Goal: Task Accomplishment & Management: Complete application form

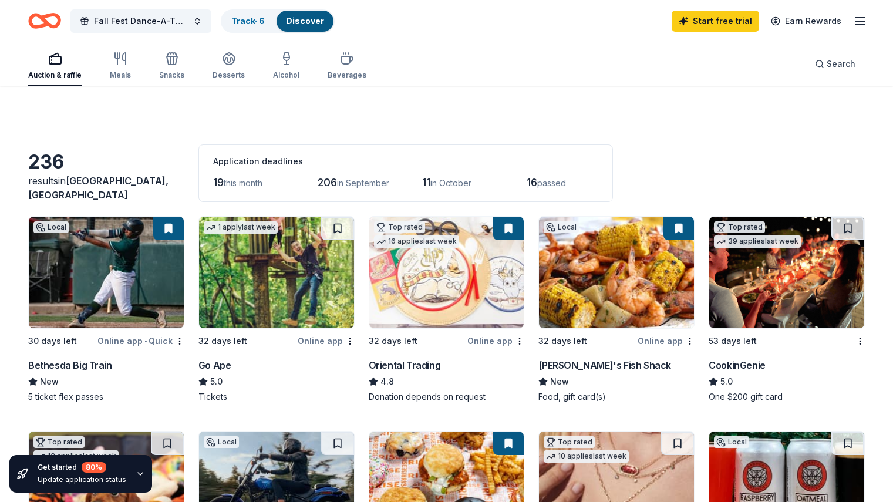
scroll to position [446, 0]
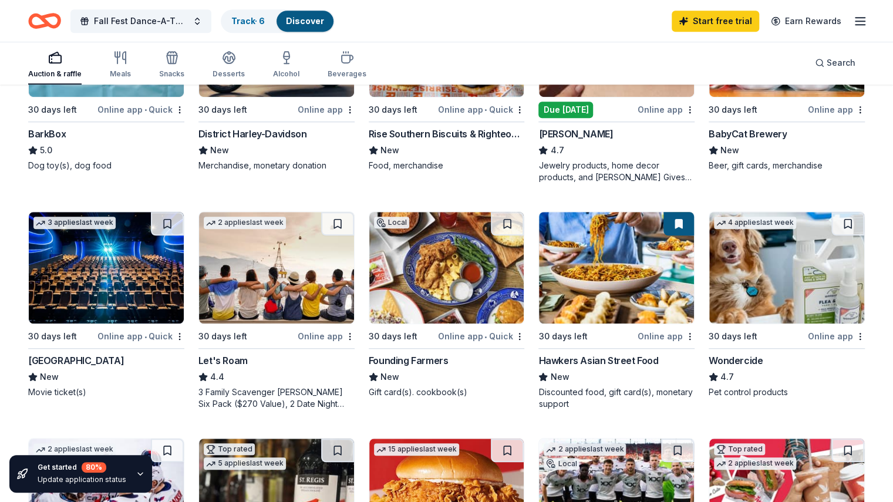
click at [61, 22] on icon "Home" at bounding box center [44, 21] width 33 height 28
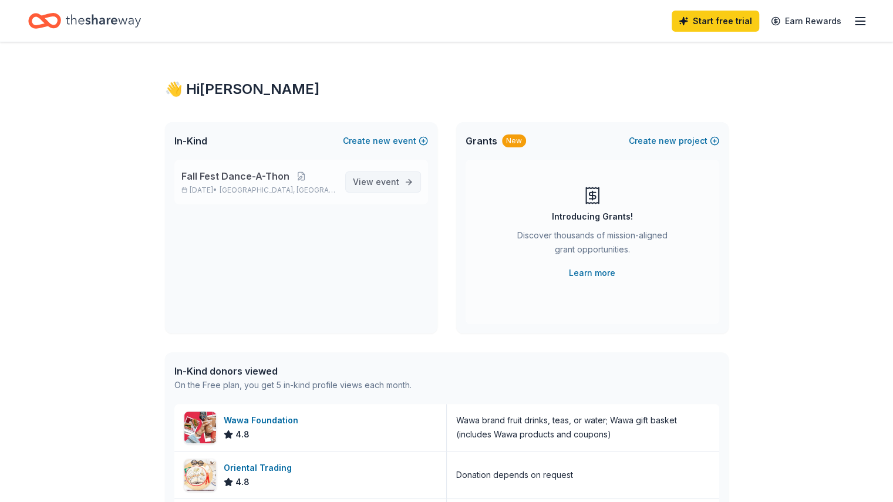
click at [401, 189] on link "View event" at bounding box center [383, 181] width 76 height 21
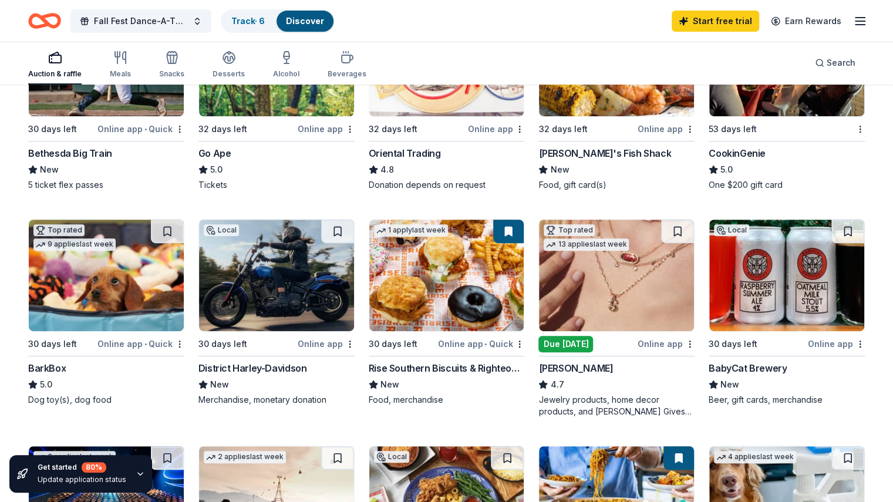
scroll to position [211, 0]
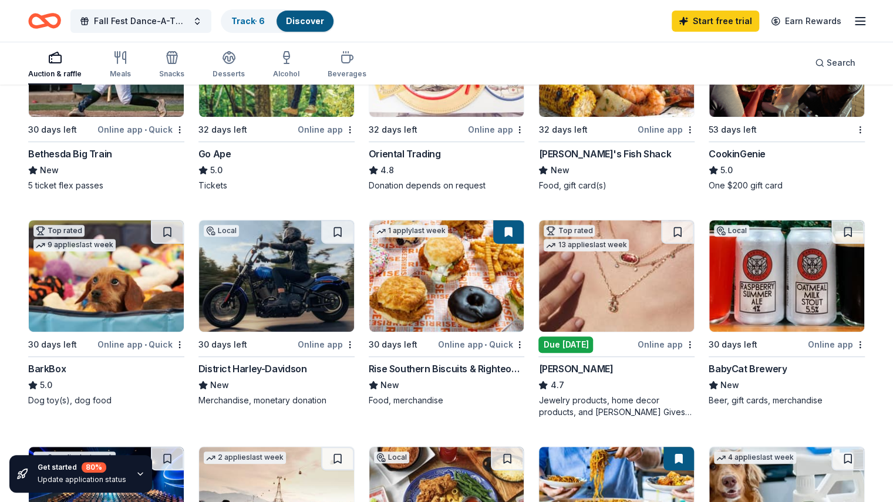
click at [290, 267] on img at bounding box center [276, 276] width 155 height 112
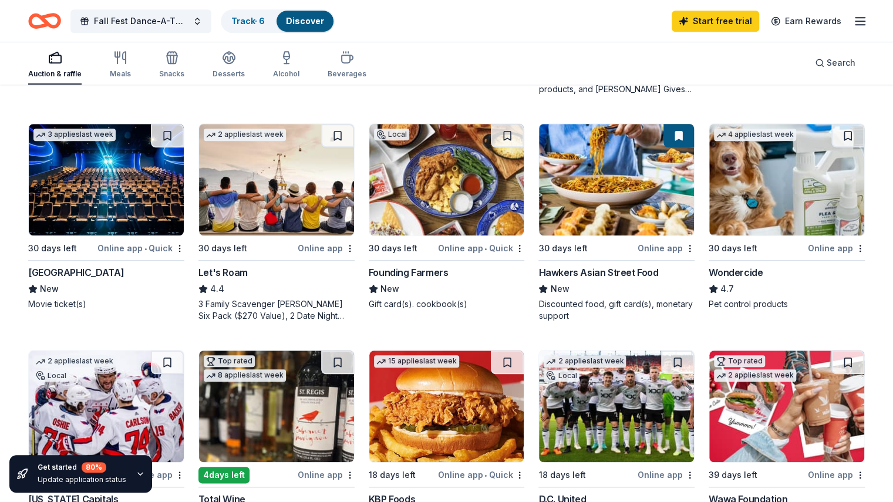
scroll to position [564, 0]
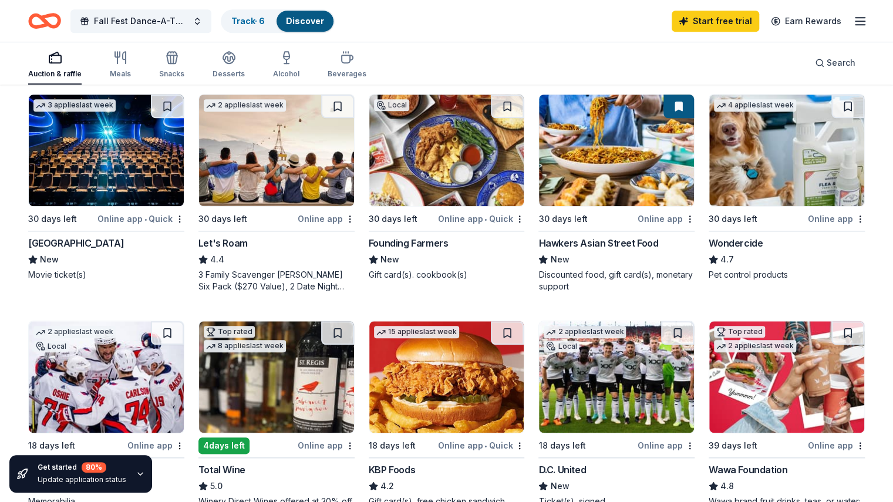
click at [132, 143] on img at bounding box center [106, 151] width 155 height 112
click at [9, 286] on div "236 results in [GEOGRAPHIC_DATA], [GEOGRAPHIC_DATA] Application deadlines 19 th…" at bounding box center [446, 270] width 893 height 1496
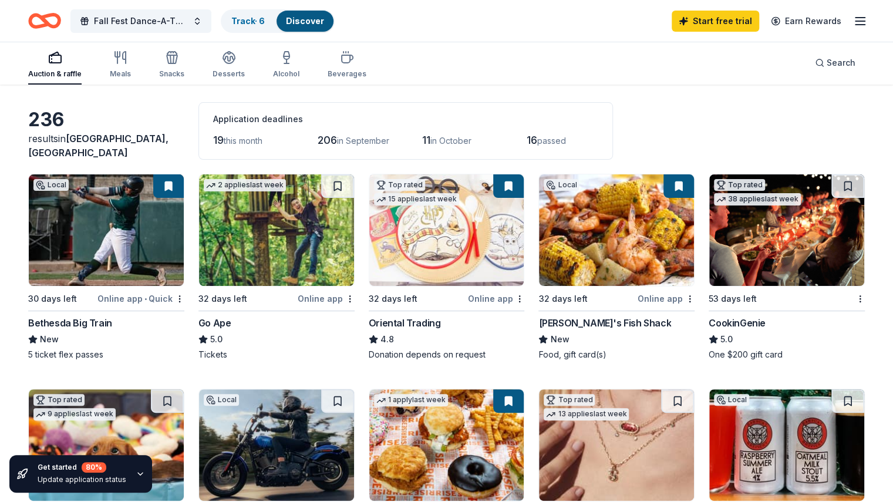
scroll to position [0, 0]
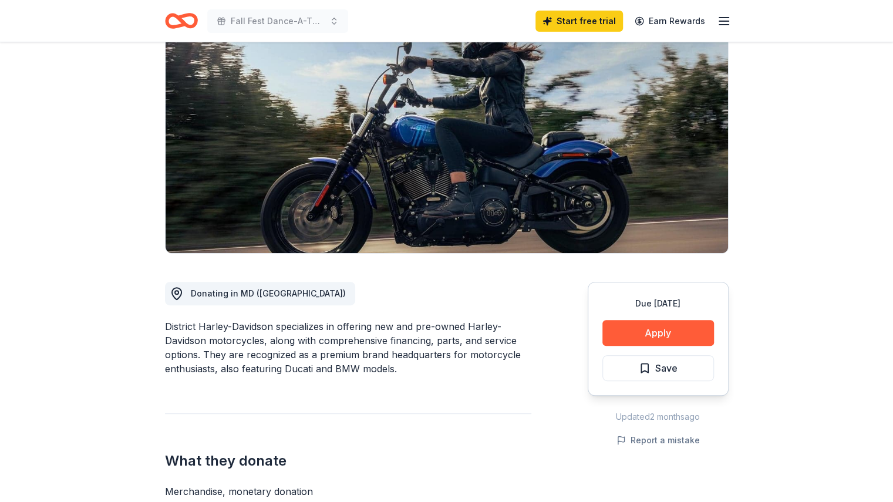
scroll to position [70, 0]
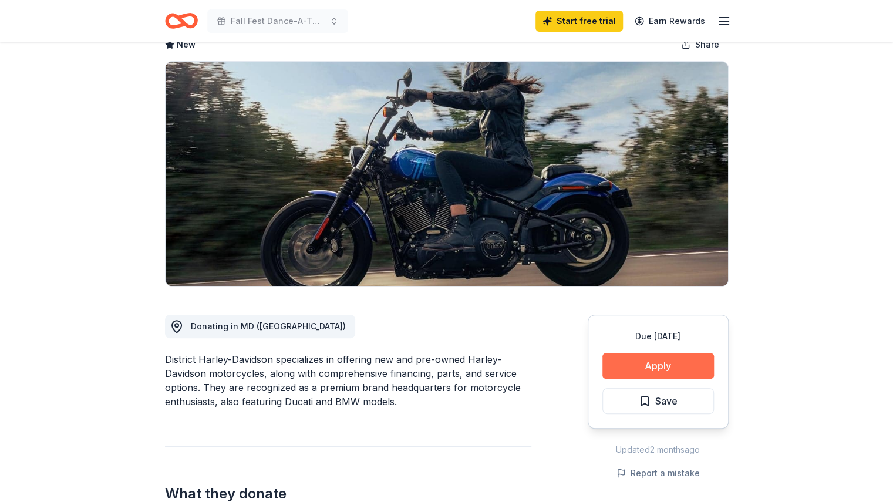
click at [657, 362] on button "Apply" at bounding box center [659, 366] width 112 height 26
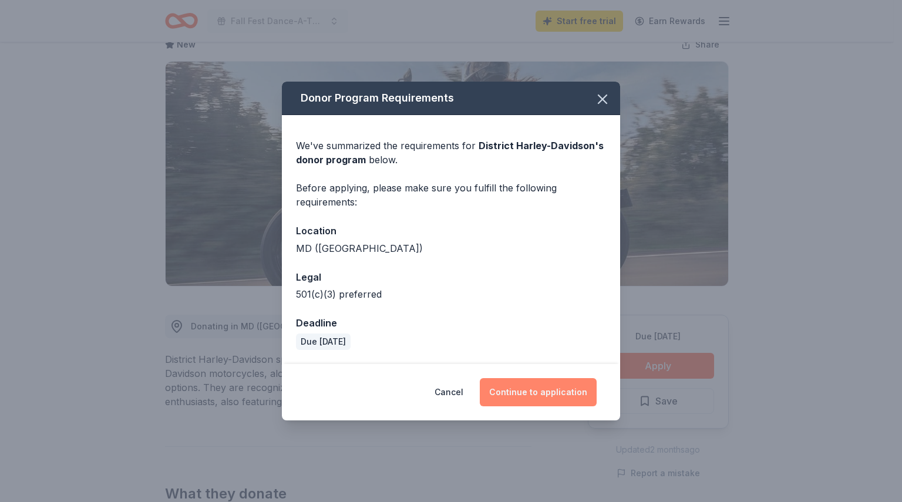
click at [549, 391] on button "Continue to application" at bounding box center [538, 392] width 117 height 28
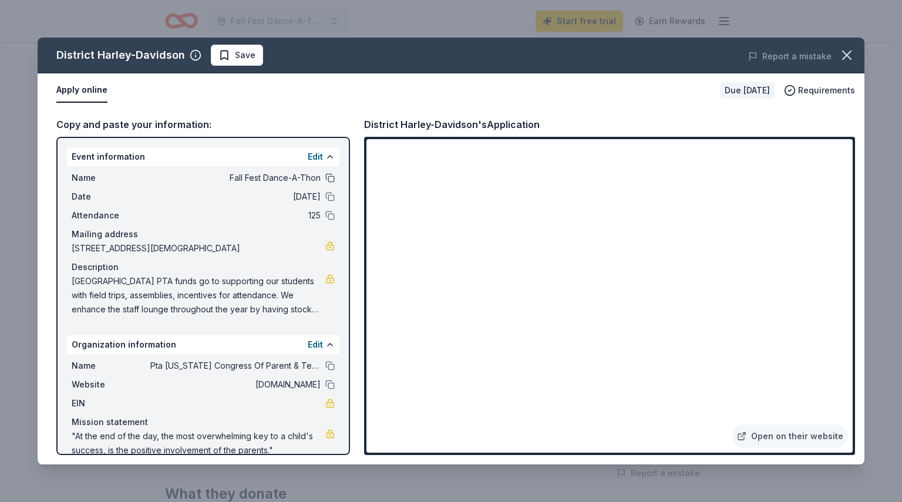
click at [325, 177] on button at bounding box center [329, 177] width 9 height 9
click at [325, 369] on button at bounding box center [329, 365] width 9 height 9
click at [847, 53] on icon "button" at bounding box center [847, 55] width 16 height 16
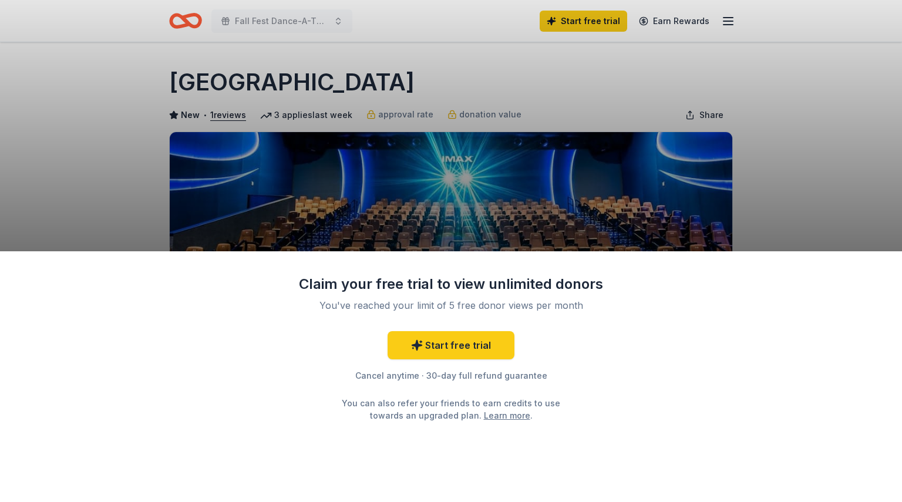
click at [85, 230] on div "Claim your free trial to view unlimited donors You've reached your limit of 5 f…" at bounding box center [451, 251] width 902 height 502
click at [818, 142] on div "Claim your free trial to view unlimited donors You've reached your limit of 5 f…" at bounding box center [451, 251] width 902 height 502
